Goal: Information Seeking & Learning: Understand process/instructions

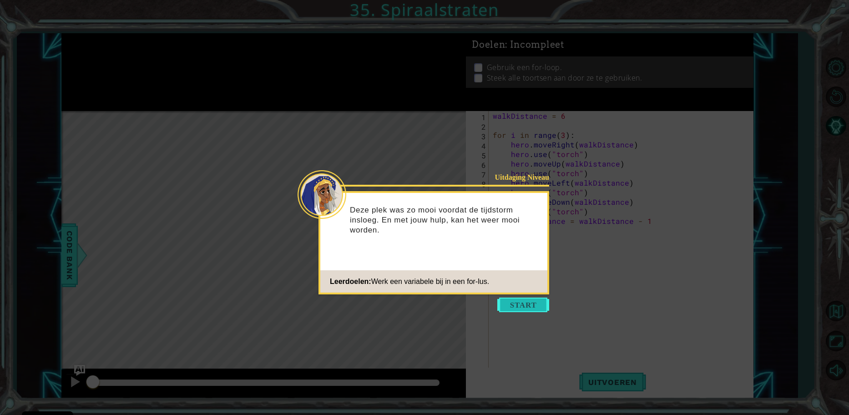
drag, startPoint x: 532, startPoint y: 294, endPoint x: 531, endPoint y: 301, distance: 6.8
click at [532, 295] on icon at bounding box center [424, 207] width 849 height 415
click at [532, 303] on button "Start" at bounding box center [524, 305] width 52 height 15
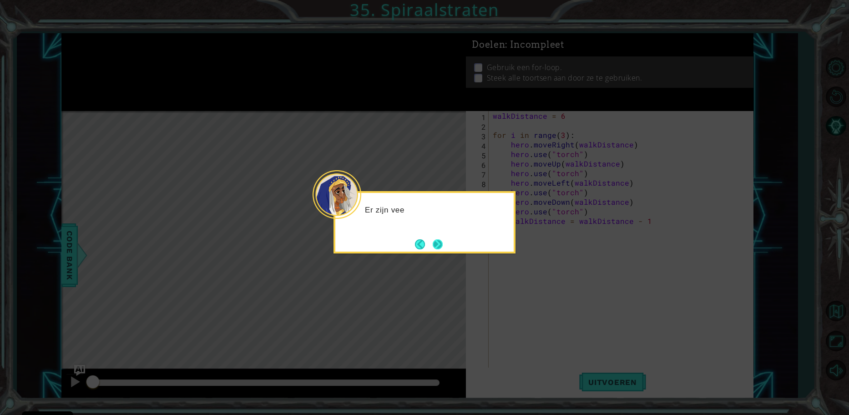
click at [439, 242] on button "Next" at bounding box center [438, 244] width 10 height 10
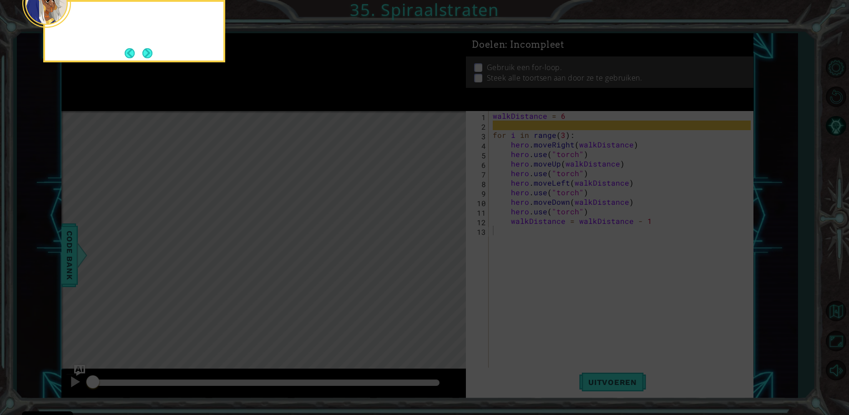
click at [439, 242] on icon at bounding box center [424, 62] width 849 height 706
click at [149, 51] on button "Next" at bounding box center [147, 53] width 10 height 10
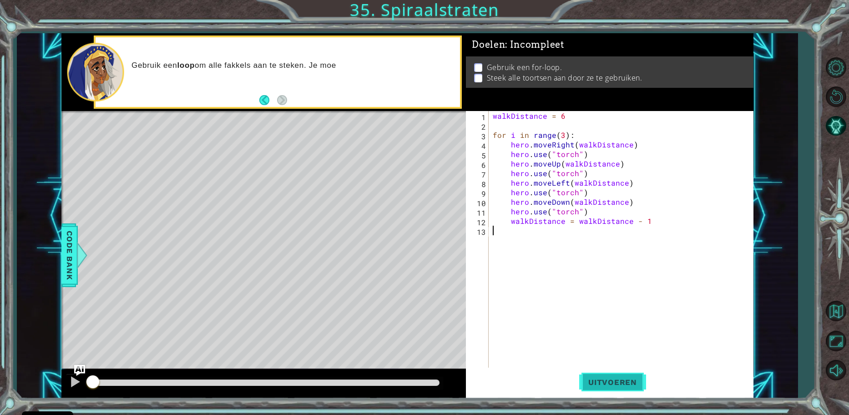
click at [633, 386] on span "Uitvoeren" at bounding box center [612, 382] width 67 height 9
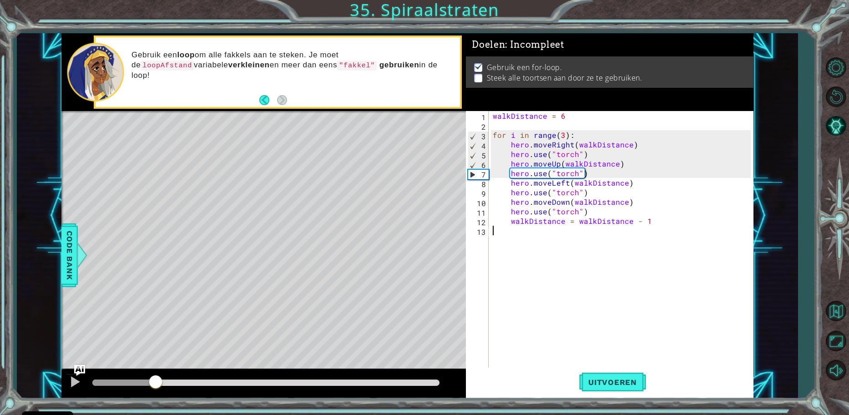
drag, startPoint x: 97, startPoint y: 385, endPoint x: 51, endPoint y: 396, distance: 48.1
click at [147, 377] on div at bounding box center [155, 383] width 16 height 16
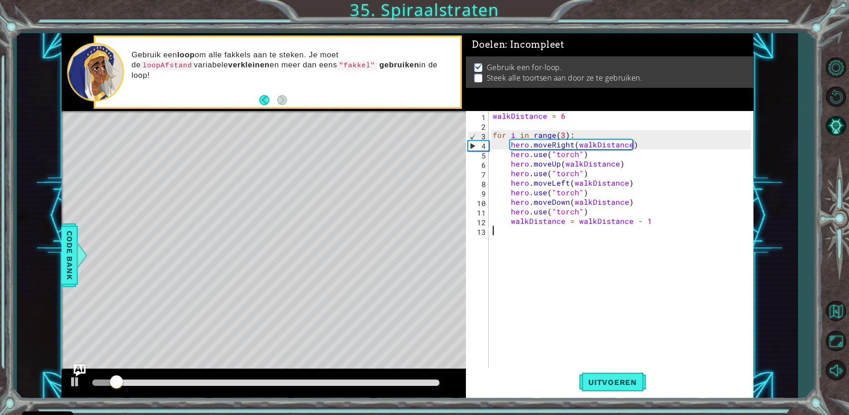
click at [78, 367] on img "Ask AI" at bounding box center [80, 370] width 12 height 12
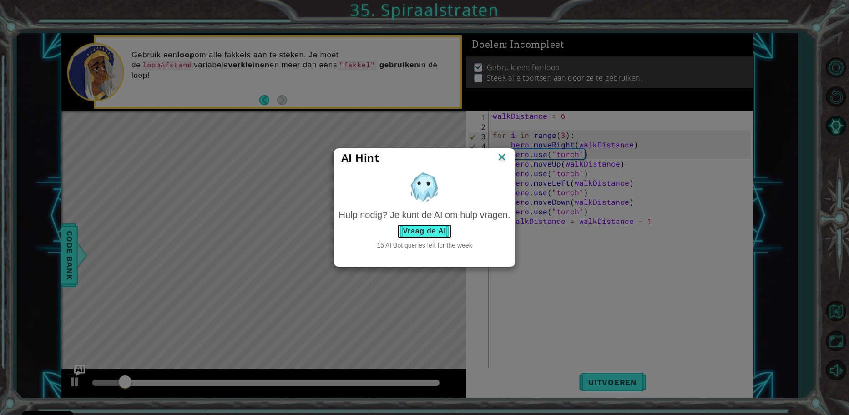
click at [415, 233] on button "Vraag de AI" at bounding box center [424, 231] width 55 height 15
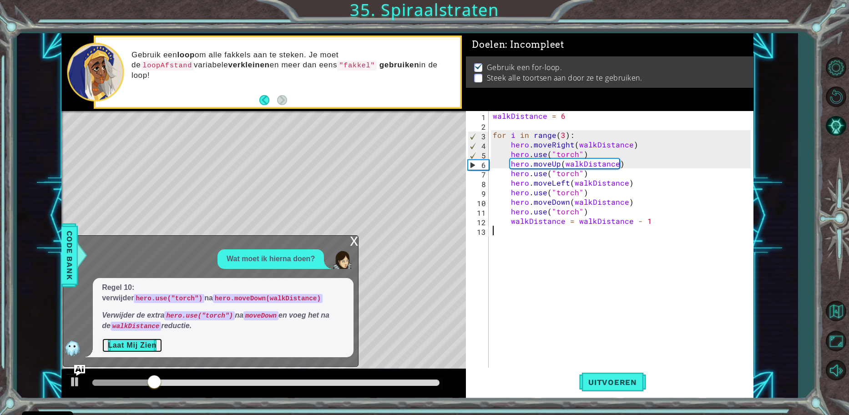
click at [138, 349] on button "Laat Mij Zien" at bounding box center [132, 345] width 61 height 15
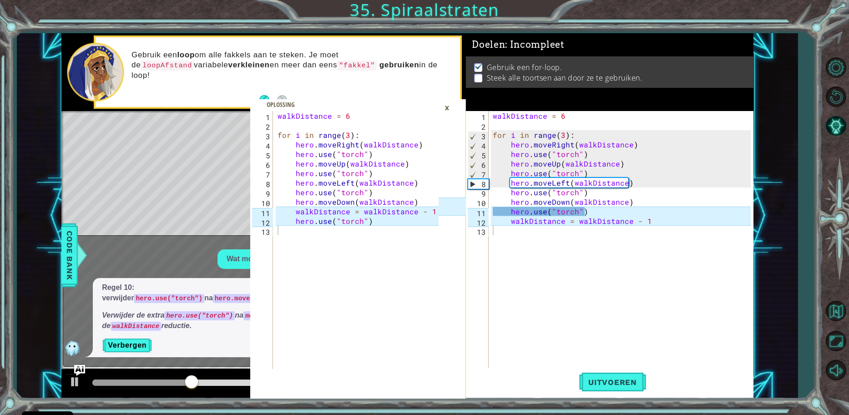
type textarea "walkDistance = walkDistance - 1"
click at [686, 223] on div "walkDistance = 6 for i in range ( 3 ) : hero . moveRight ( walkDistance ) hero …" at bounding box center [623, 249] width 264 height 277
drag, startPoint x: 642, startPoint y: 216, endPoint x: 669, endPoint y: 220, distance: 27.2
click at [669, 220] on div "walkDistance = 6 for i in range ( 3 ) : hero . moveRight ( walkDistance ) hero …" at bounding box center [623, 249] width 264 height 277
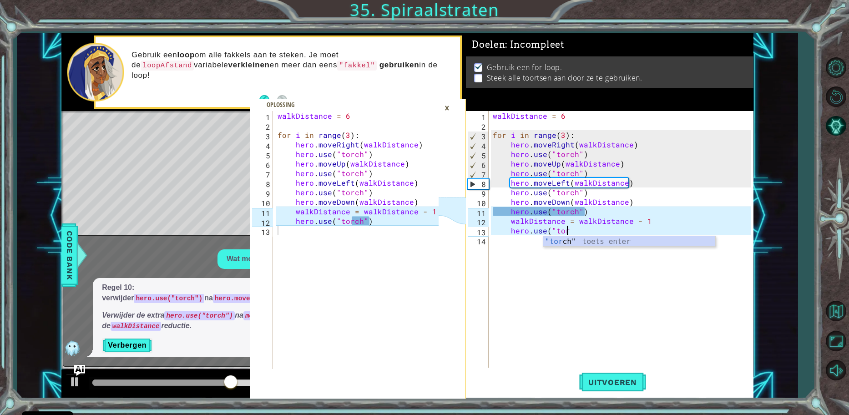
scroll to position [0, 5]
type textarea "hero.use("torch")"
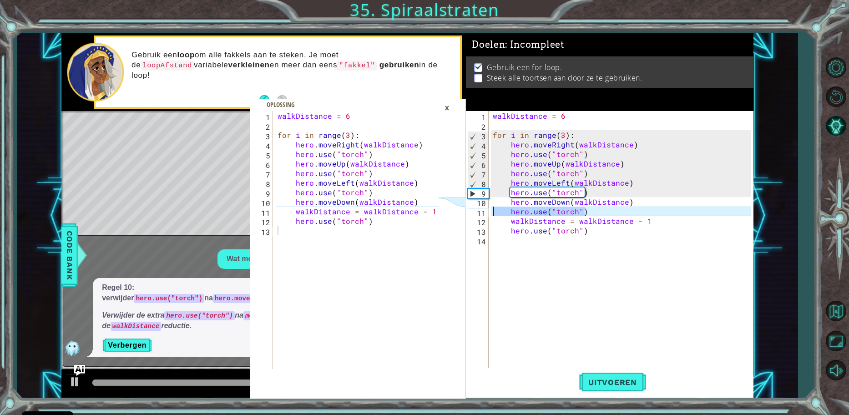
drag, startPoint x: 587, startPoint y: 210, endPoint x: 489, endPoint y: 211, distance: 98.3
click at [488, 209] on div "hero.use("torch") 1 2 3 4 5 6 7 8 9 10 11 12 13 14 walkDistance = 6 for i in ra…" at bounding box center [608, 240] width 285 height 258
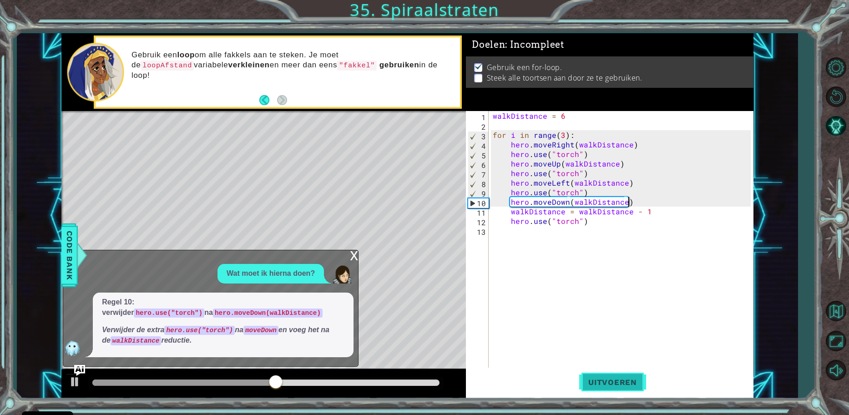
type textarea "hero.moveDown(walkDistance)"
click at [614, 387] on button "Uitvoeren" at bounding box center [612, 382] width 67 height 29
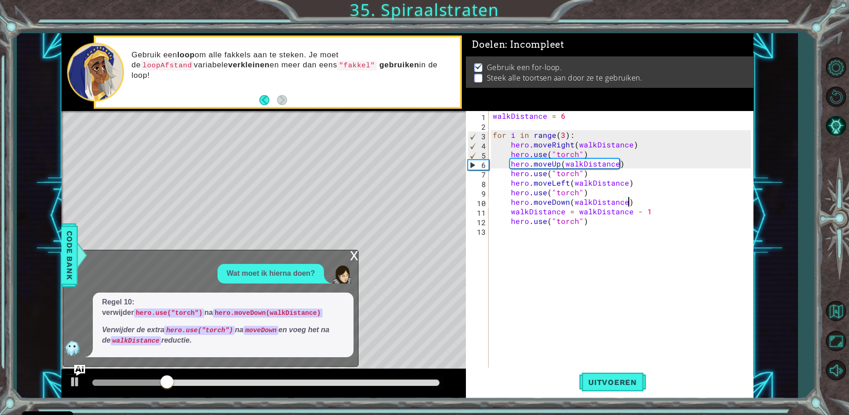
click at [352, 257] on div "x" at bounding box center [354, 254] width 8 height 9
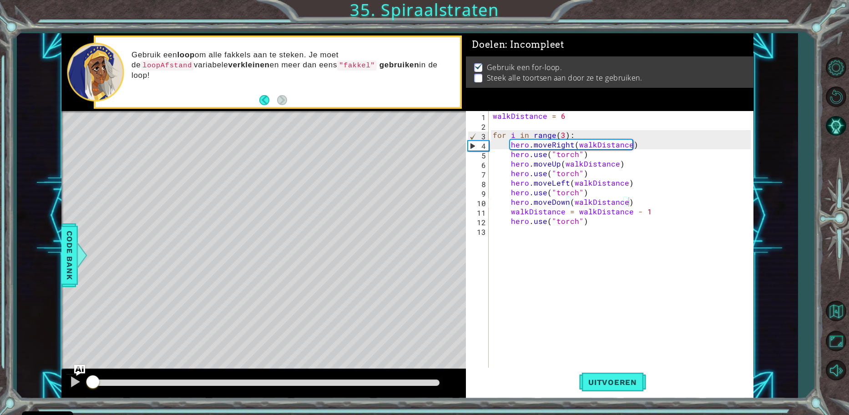
drag, startPoint x: 197, startPoint y: 382, endPoint x: 32, endPoint y: 351, distance: 168.1
click at [35, 351] on div "1 2 3 4 5 6 7 8 9 10 11 12 13 walkDistance = 6 for i in range ( 3 ) : hero . mo…" at bounding box center [408, 216] width 782 height 366
click at [82, 387] on button at bounding box center [75, 383] width 18 height 19
